Goal: Transaction & Acquisition: Subscribe to service/newsletter

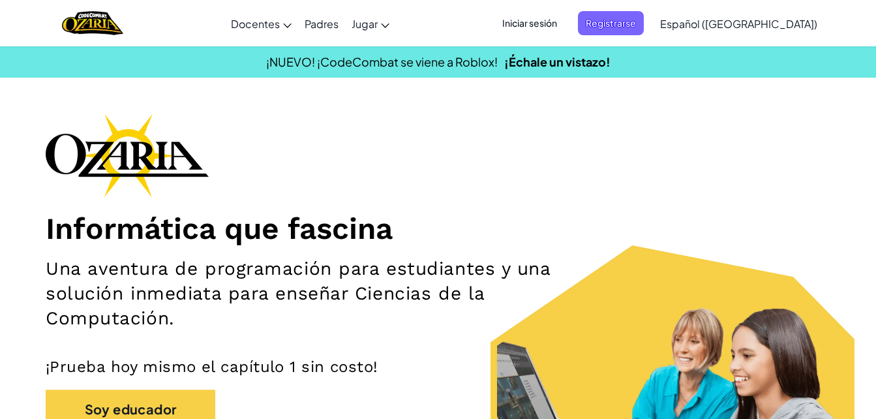
click at [544, 33] on span "Iniciar sesión" at bounding box center [529, 23] width 70 height 24
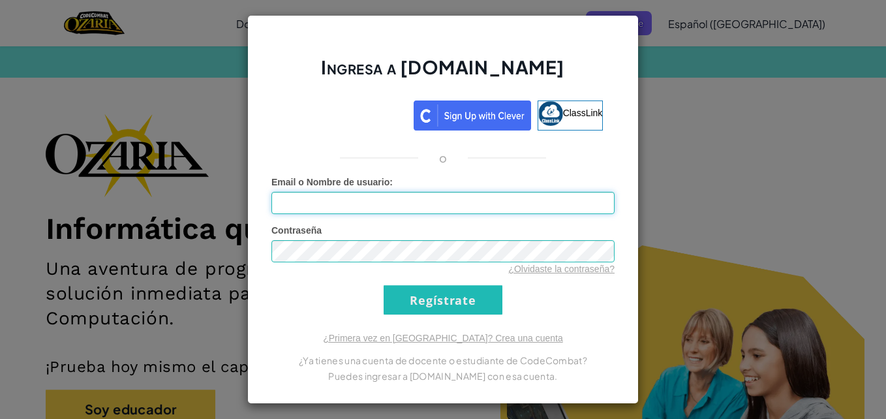
click at [449, 209] on input "Email o Nombre de usuario :" at bounding box center [442, 203] width 343 height 22
type input "[EMAIL_ADDRESS][DOMAIN_NAME]"
click at [383, 285] on input "Regístrate" at bounding box center [442, 299] width 119 height 29
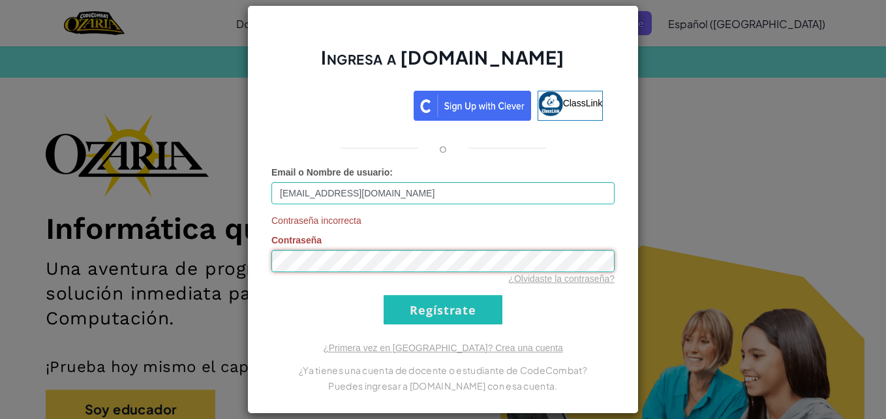
click at [383, 295] on input "Regístrate" at bounding box center [442, 309] width 119 height 29
click at [444, 301] on input "Regístrate" at bounding box center [442, 309] width 119 height 29
